Goal: Find specific page/section: Find specific page/section

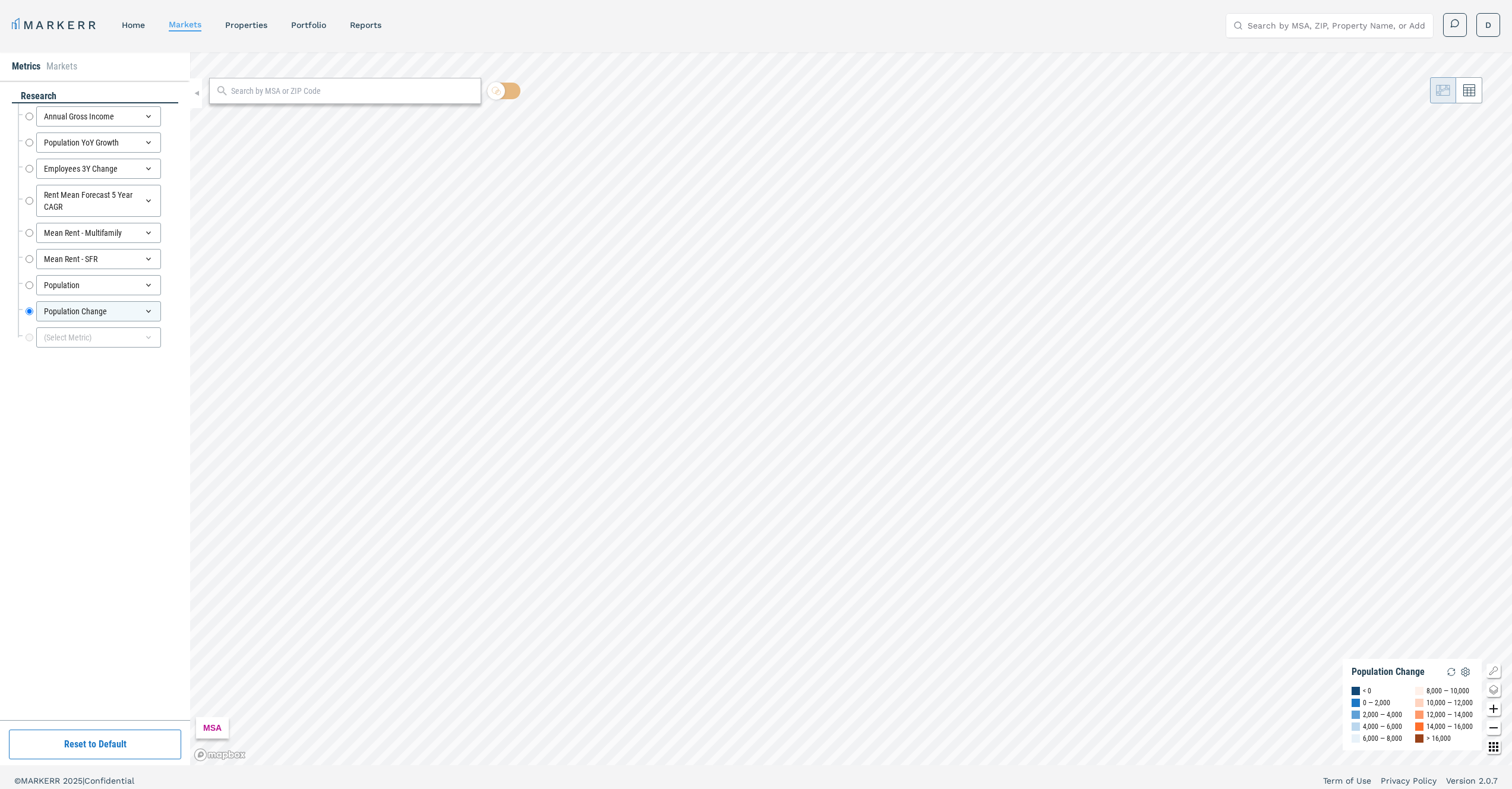
scroll to position [7, 0]
click at [141, 18] on link "home" at bounding box center [134, 18] width 23 height 10
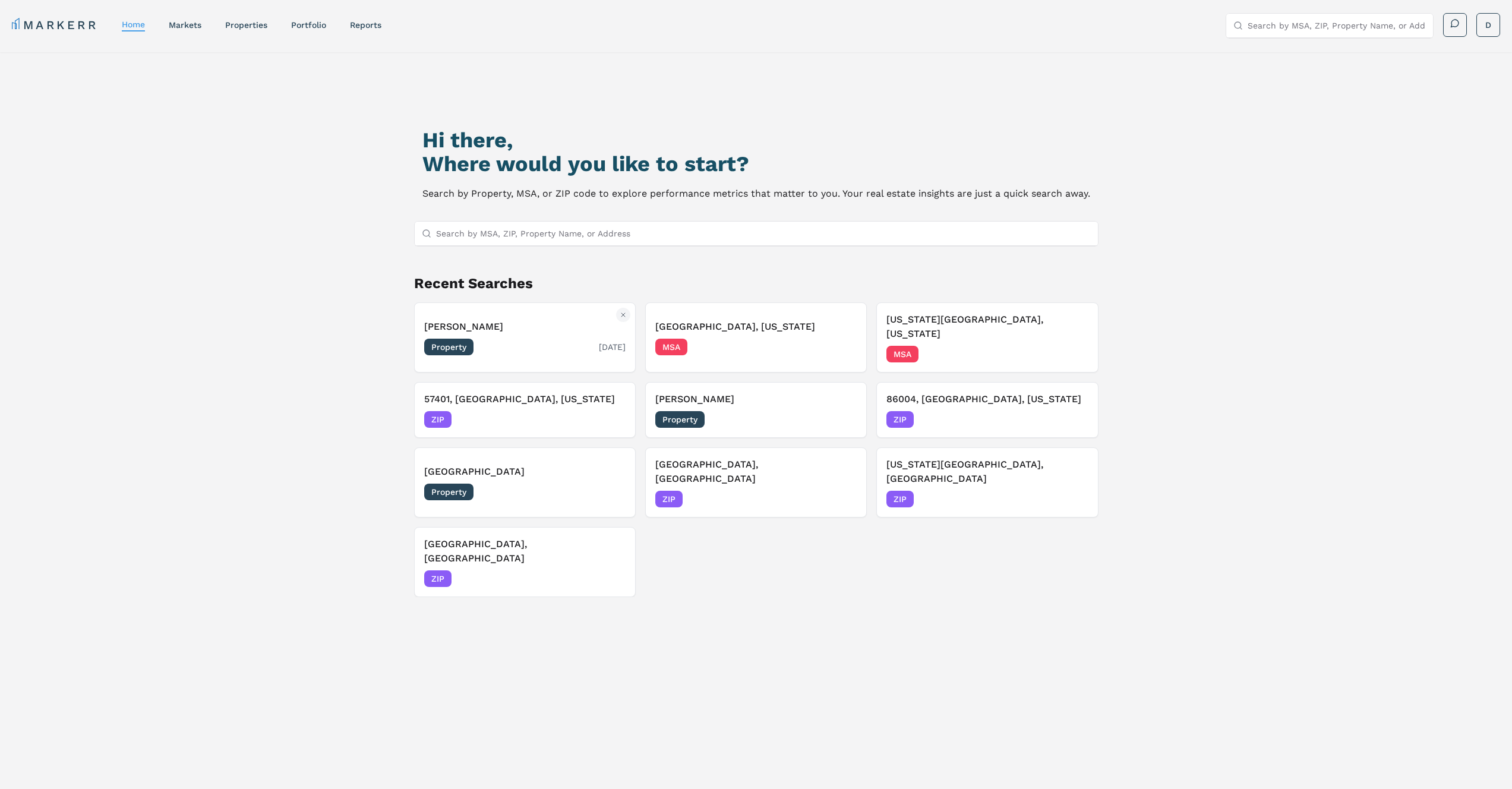
click at [568, 340] on div "Property [DATE]" at bounding box center [524, 347] width 202 height 17
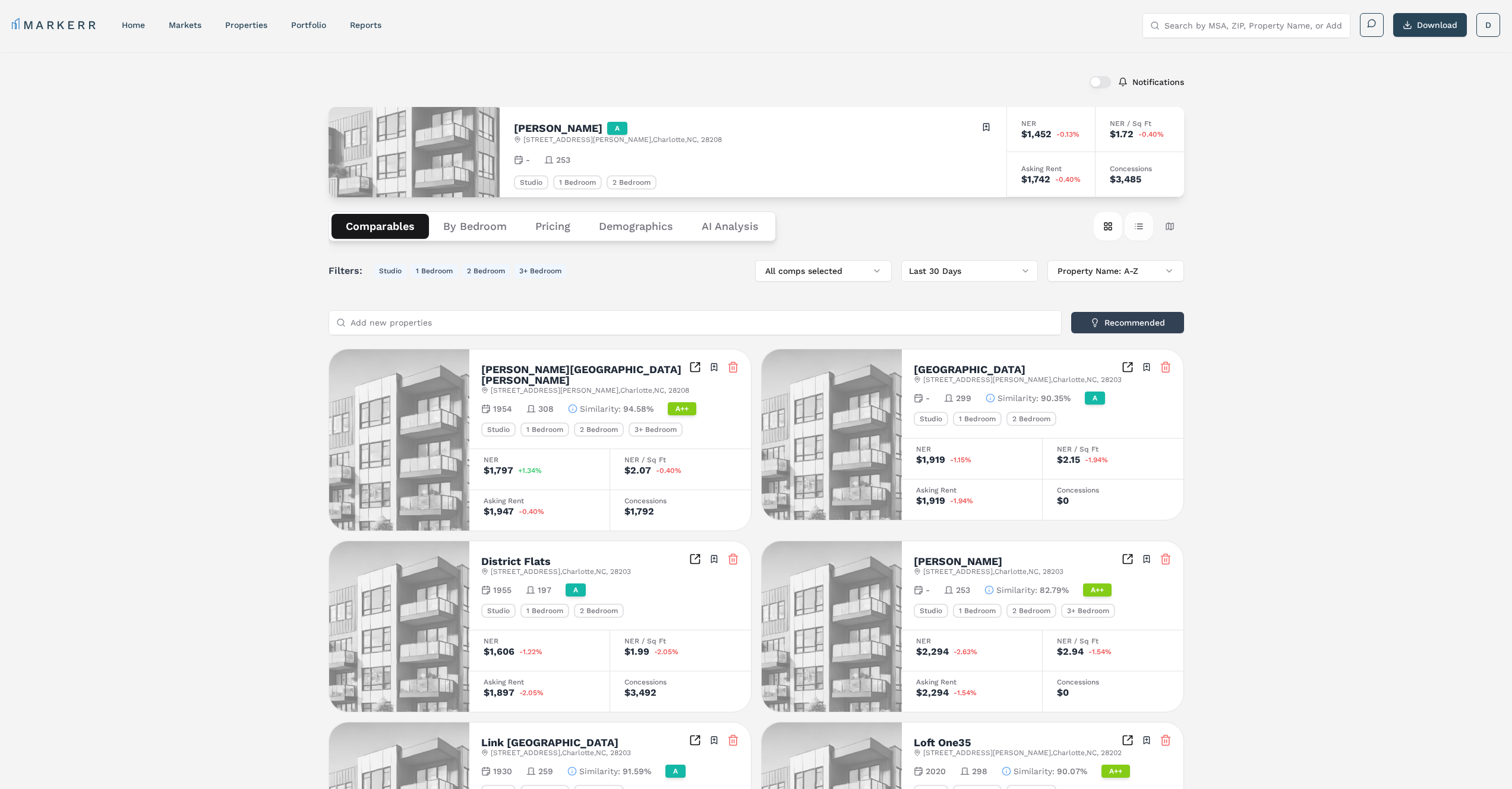
click at [1136, 224] on button "Table view" at bounding box center [1138, 226] width 28 height 28
